Goal: Find specific page/section: Find specific page/section

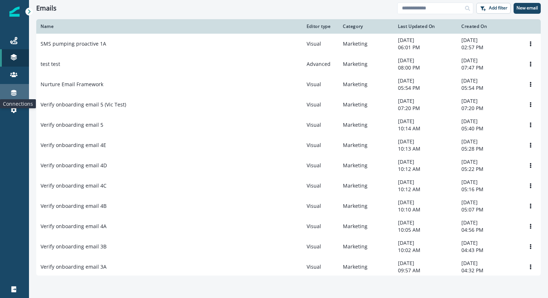
click at [14, 91] on icon at bounding box center [13, 93] width 5 height 6
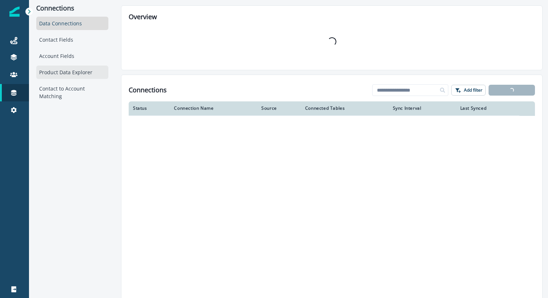
click at [70, 69] on div "Product Data Explorer" at bounding box center [72, 72] width 72 height 13
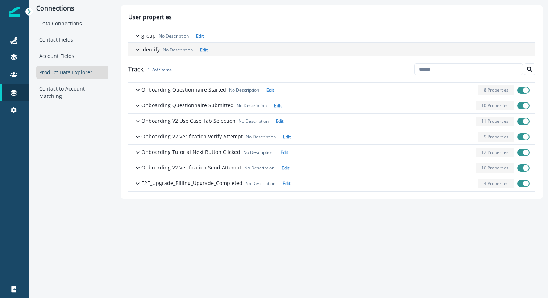
click at [149, 50] on p "identify" at bounding box center [150, 50] width 18 height 8
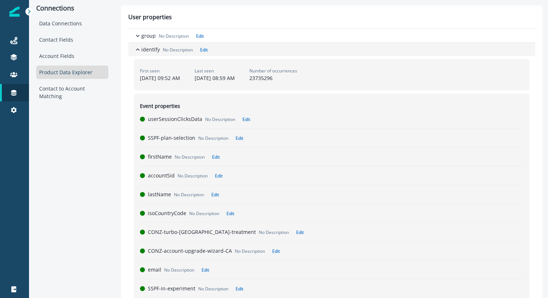
click at [148, 48] on p "identify" at bounding box center [150, 50] width 18 height 8
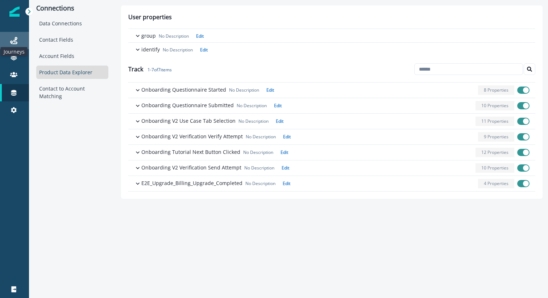
click at [13, 43] on icon at bounding box center [13, 40] width 7 height 7
